Goal: Find specific page/section: Find specific page/section

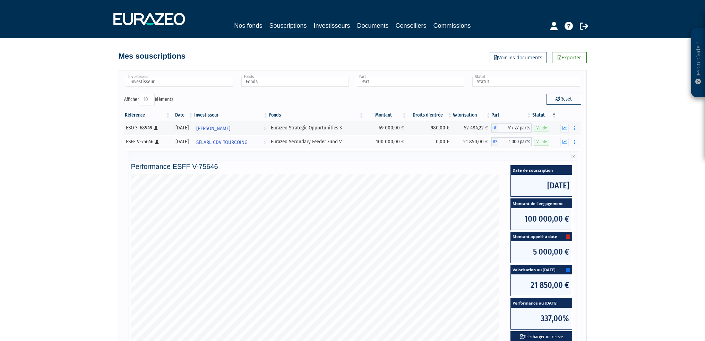
scroll to position [69, 0]
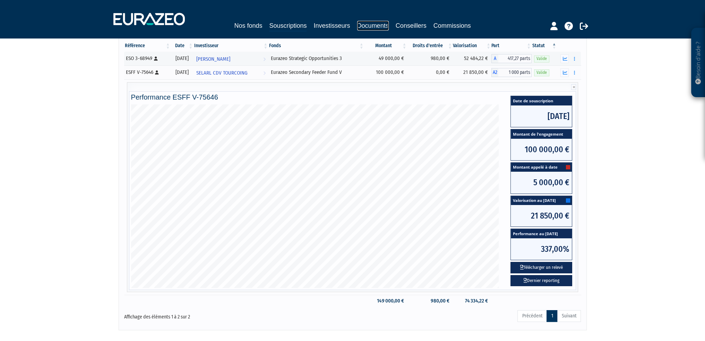
click at [375, 25] on link "Documents" at bounding box center [373, 26] width 32 height 10
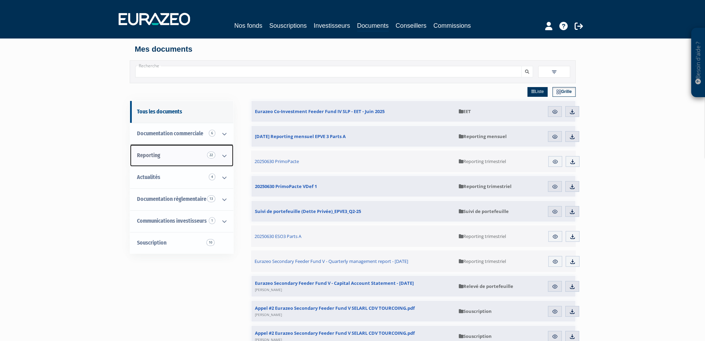
click at [224, 154] on icon at bounding box center [224, 155] width 18 height 21
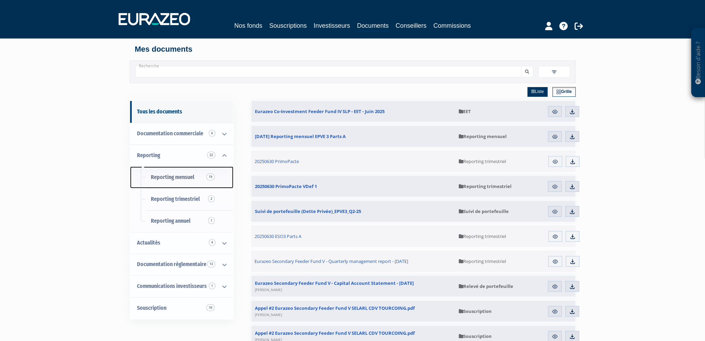
click at [179, 180] on span "Reporting mensuel 19" at bounding box center [172, 177] width 43 height 7
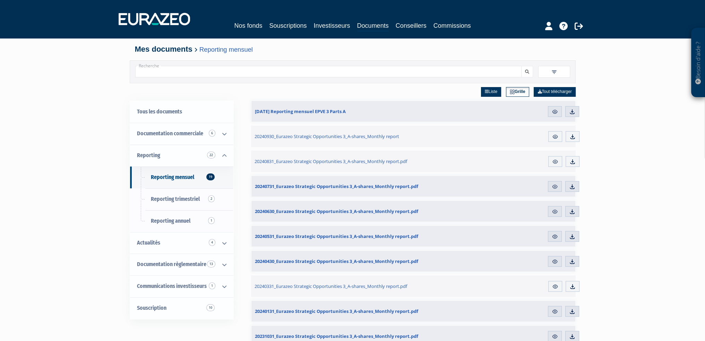
click at [316, 69] on input "Recherche" at bounding box center [328, 71] width 386 height 11
type input "epve"
click at [526, 70] on icon "submit" at bounding box center [527, 72] width 4 height 4
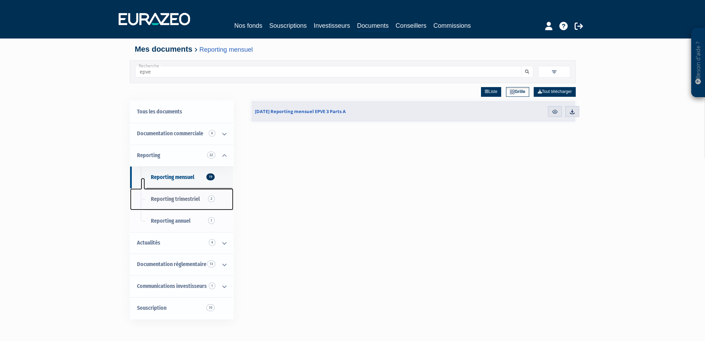
click at [194, 199] on span "Reporting trimestriel 2" at bounding box center [175, 198] width 49 height 7
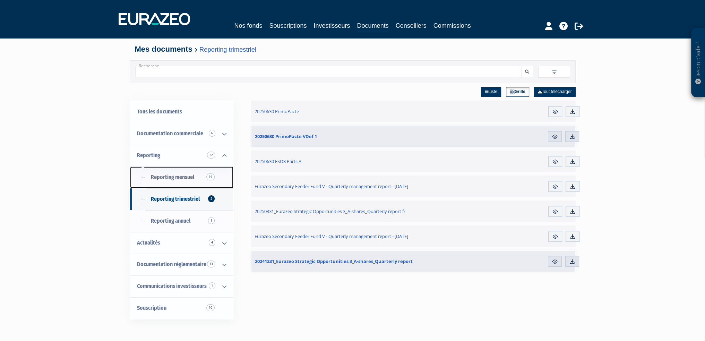
click at [185, 178] on span "Reporting mensuel 19" at bounding box center [172, 177] width 43 height 7
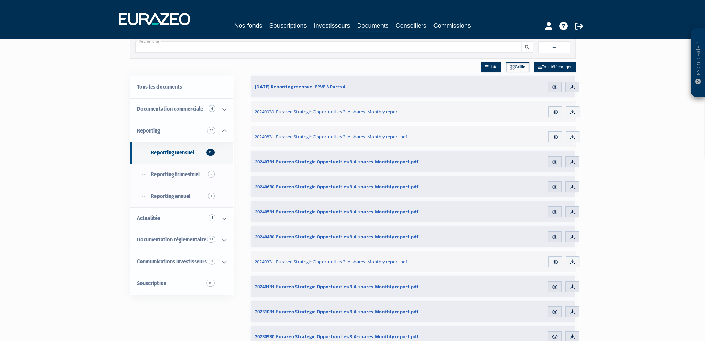
scroll to position [21, 0]
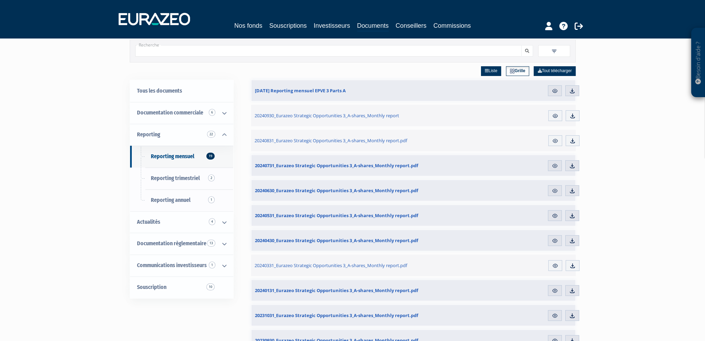
click at [697, 64] on p "Besoin d'aide ?" at bounding box center [698, 63] width 8 height 62
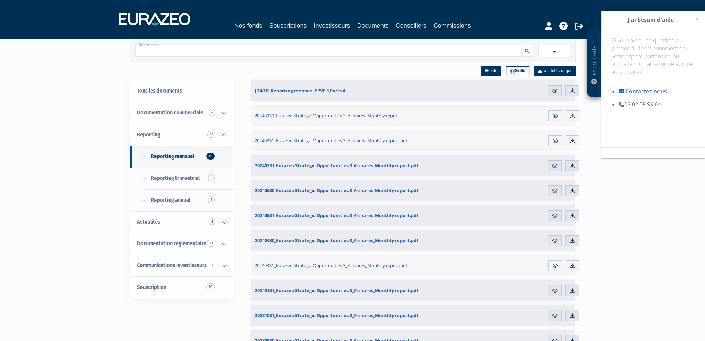
click at [660, 242] on div "Besoin d'aide ? × J'ai besoin d'aide Si vous avez une question à propos du fonc…" at bounding box center [653, 148] width 104 height 277
click at [697, 18] on span "×" at bounding box center [697, 19] width 4 height 10
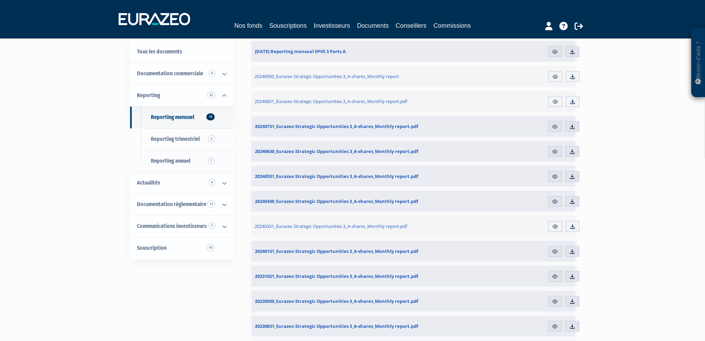
scroll to position [0, 0]
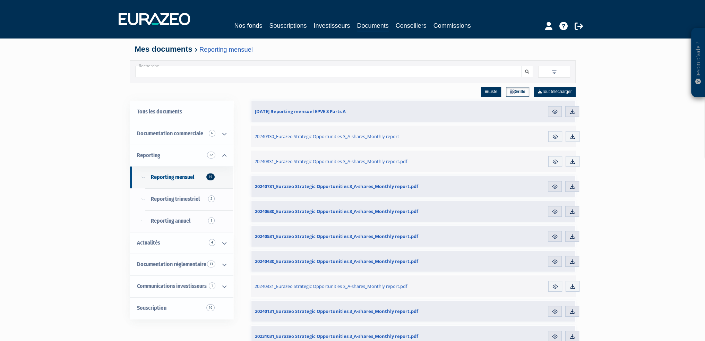
click at [513, 92] on link "Grille" at bounding box center [517, 92] width 23 height 10
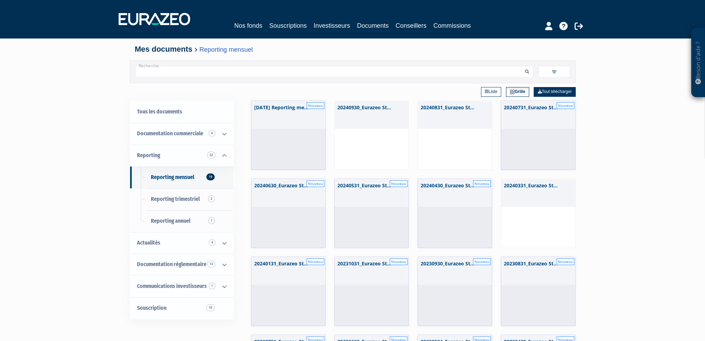
click at [494, 92] on link "Liste" at bounding box center [491, 92] width 20 height 10
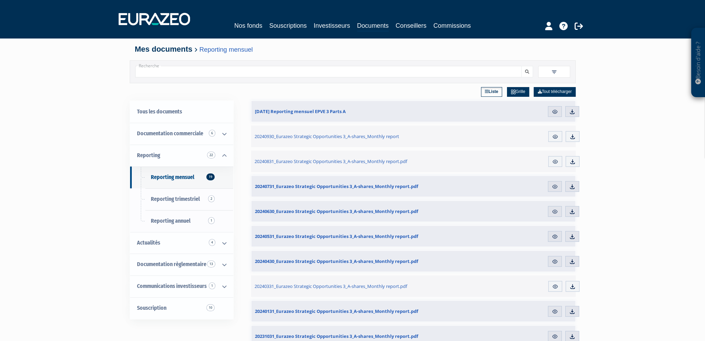
click at [558, 71] on span at bounding box center [554, 72] width 32 height 12
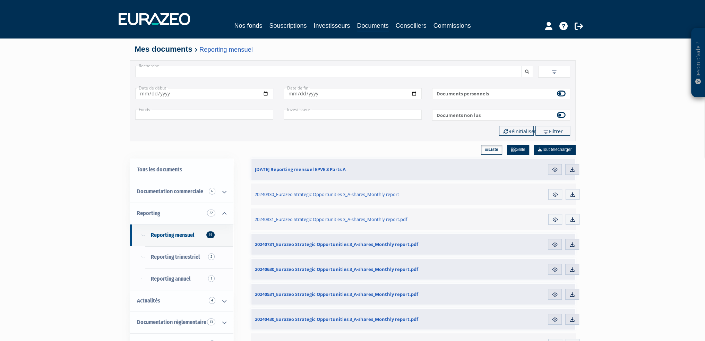
click at [558, 71] on span at bounding box center [554, 72] width 32 height 12
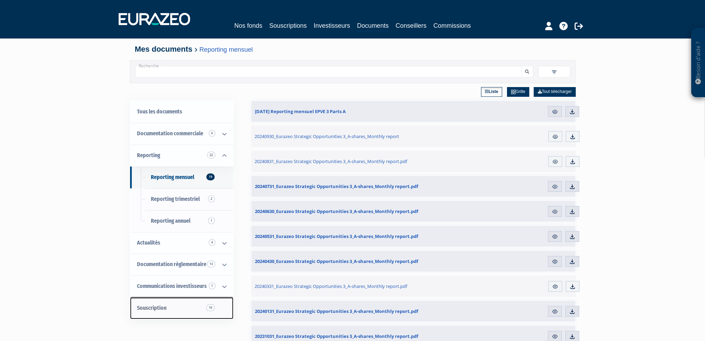
click at [174, 309] on link "Souscription 10" at bounding box center [181, 308] width 103 height 22
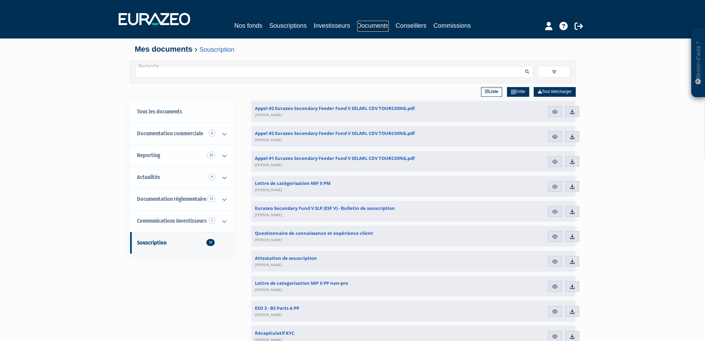
click at [381, 28] on link "Documents" at bounding box center [373, 26] width 32 height 11
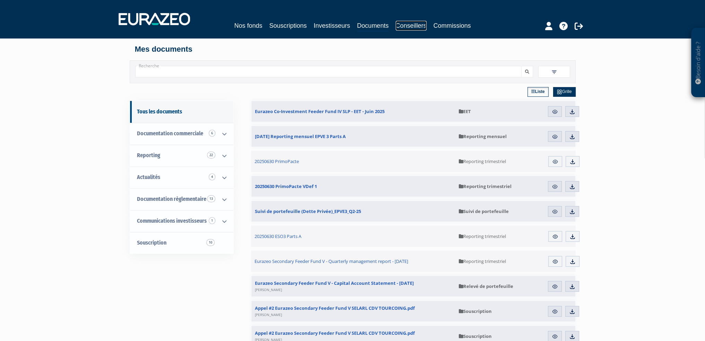
click at [404, 27] on link "Conseillers" at bounding box center [410, 26] width 31 height 10
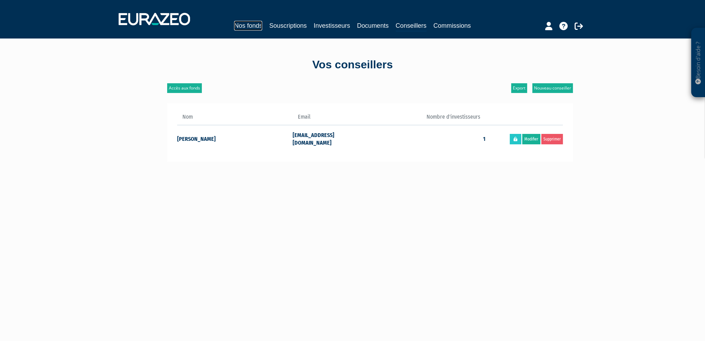
click at [249, 26] on link "Nos fonds" at bounding box center [248, 26] width 28 height 10
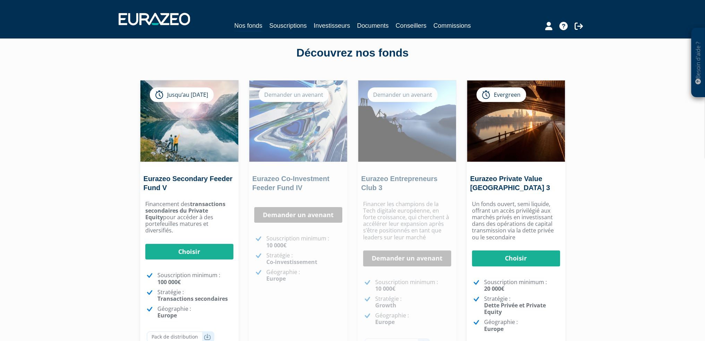
scroll to position [11, 0]
